Goal: Entertainment & Leisure: Consume media (video, audio)

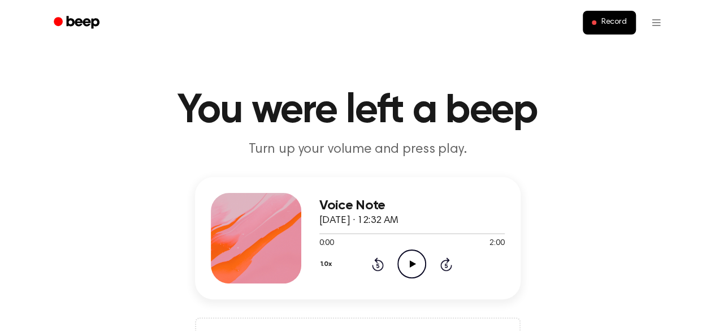
click at [410, 266] on icon at bounding box center [413, 263] width 6 height 7
click at [407, 267] on icon "Play Audio" at bounding box center [411, 263] width 29 height 29
click at [400, 267] on icon "Play Audio" at bounding box center [411, 263] width 29 height 29
click at [414, 261] on icon "Play Audio" at bounding box center [411, 263] width 29 height 29
